Goal: Task Accomplishment & Management: Manage account settings

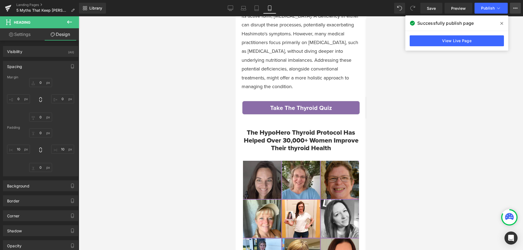
click at [513, 4] on button "View Live Page View with current Template Save Template to Library Schedule Pub…" at bounding box center [515, 8] width 11 height 11
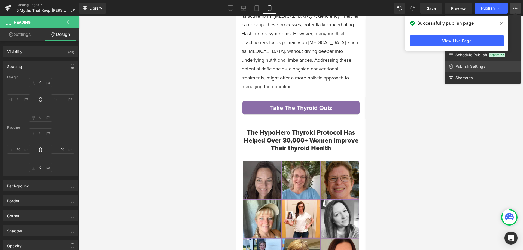
click at [480, 71] on link "Publish Settings" at bounding box center [482, 66] width 76 height 11
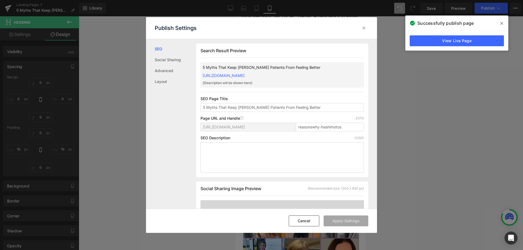
click at [207, 97] on p "SEO Page Title" at bounding box center [281, 99] width 163 height 4
click at [213, 96] on div "Search Result Preview 5 Myths That Keep Hashimoto's Patients From Feeling Bette…" at bounding box center [282, 111] width 172 height 134
click at [249, 99] on p "SEO Page Title" at bounding box center [281, 99] width 163 height 4
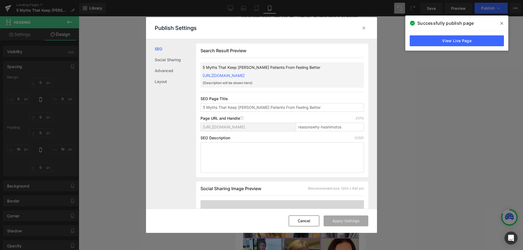
click at [228, 66] on p "5 Myths That Keep [PERSON_NAME] Patients From Feeling Better" at bounding box center [274, 68] width 142 height 6
click at [238, 57] on div "Search Result Preview" at bounding box center [281, 53] width 163 height 10
click at [305, 225] on button "Cancel" at bounding box center [304, 221] width 30 height 11
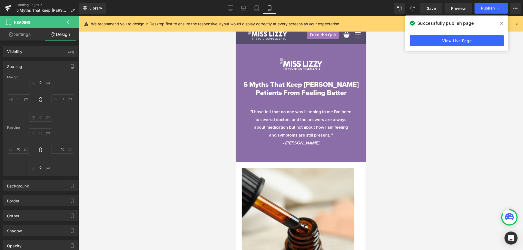
click at [500, 23] on icon at bounding box center [501, 23] width 3 height 4
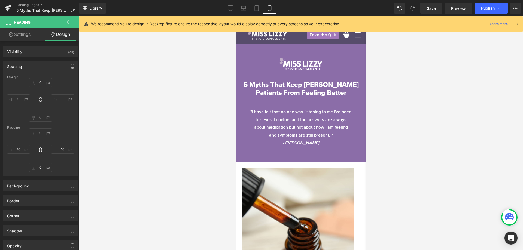
click at [513, 25] on div "We recommend you to design in Desktop first to ensure the responsive layout wou…" at bounding box center [302, 24] width 423 height 7
click at [516, 23] on icon at bounding box center [516, 24] width 5 height 5
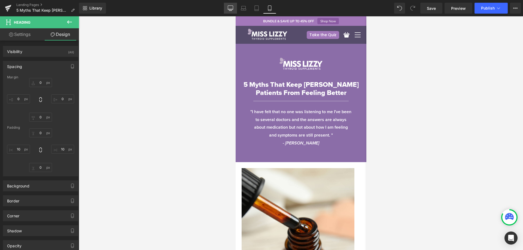
click at [234, 8] on link "Desktop" at bounding box center [230, 8] width 13 height 11
type input "0"
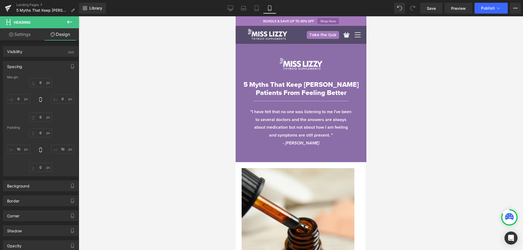
type input "0"
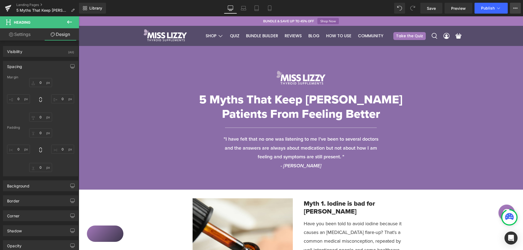
click at [516, 6] on icon at bounding box center [515, 8] width 4 height 4
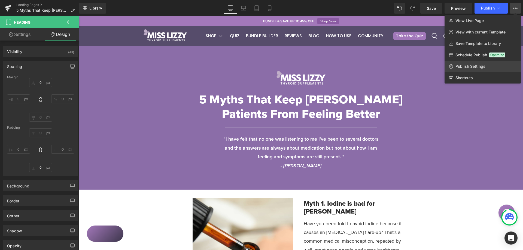
click at [461, 65] on span "Publish Settings" at bounding box center [470, 66] width 30 height 5
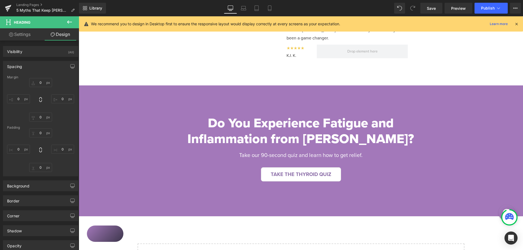
scroll to position [1470, 0]
